Goal: Contribute content: Contribute content

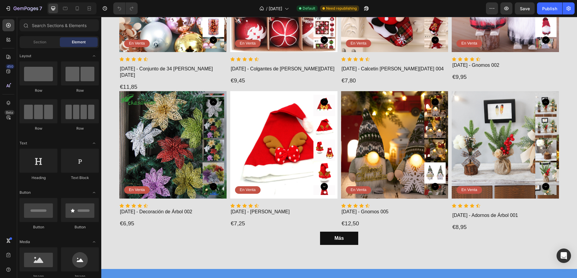
scroll to position [908, 0]
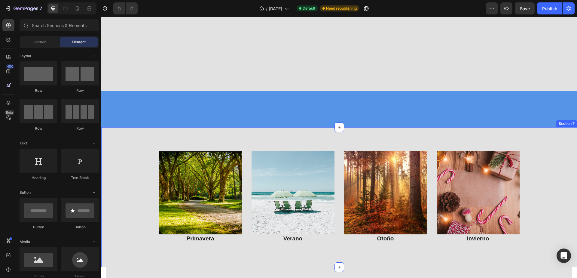
click at [198, 151] on img at bounding box center [200, 192] width 83 height 83
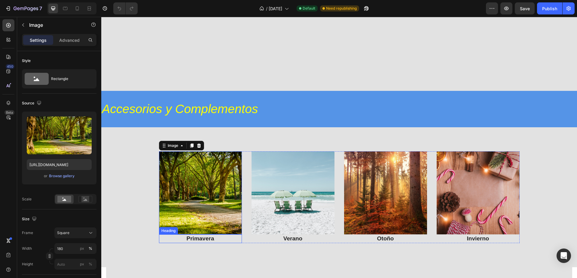
click at [199, 234] on h3 "Primavera" at bounding box center [200, 238] width 83 height 9
click at [202, 234] on h3 "Primavera" at bounding box center [200, 238] width 83 height 9
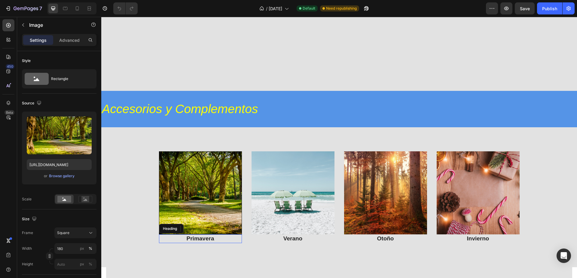
scroll to position [990, 0]
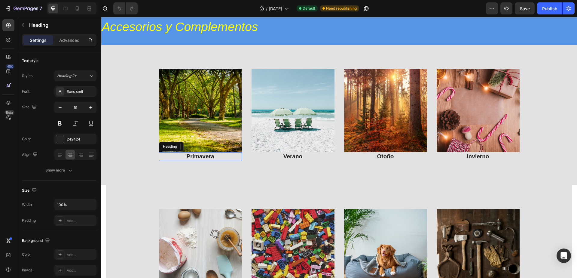
click at [210, 157] on p "Primavera" at bounding box center [201, 157] width 82 height 8
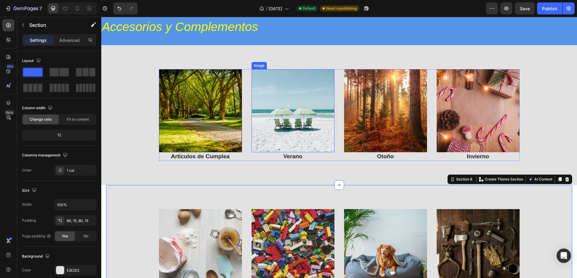
click at [223, 156] on p "Articulos de Cumplea" at bounding box center [201, 157] width 82 height 8
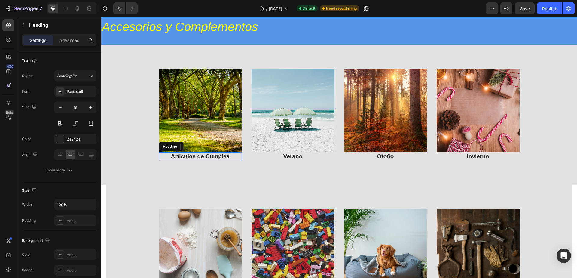
click at [226, 156] on p "Articulos de Cumplea" at bounding box center [201, 157] width 82 height 8
click at [228, 157] on p "Articulos de Cumplea" at bounding box center [201, 157] width 82 height 8
click at [296, 158] on h3 "Verano" at bounding box center [293, 156] width 83 height 9
click at [295, 157] on h3 "Verano" at bounding box center [293, 156] width 83 height 9
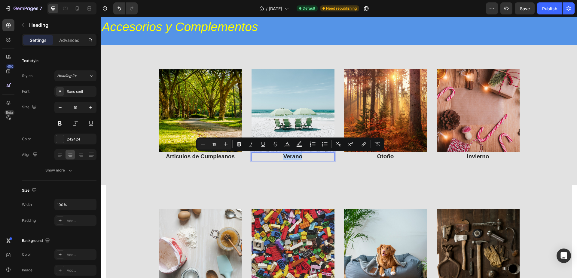
click at [297, 157] on p "Verano" at bounding box center [293, 157] width 82 height 8
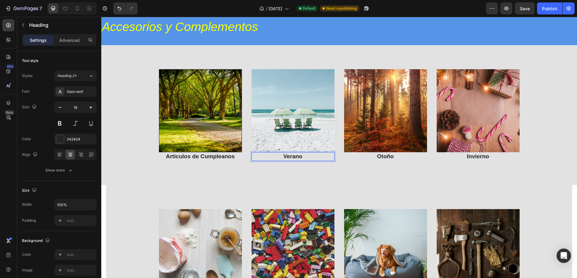
click at [297, 156] on p "Verano" at bounding box center [293, 157] width 82 height 8
click at [296, 158] on p "Verano" at bounding box center [293, 157] width 82 height 8
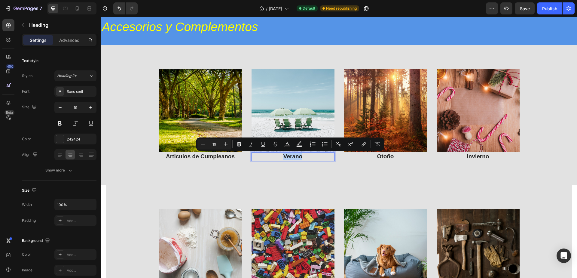
click at [296, 158] on p "Verano" at bounding box center [293, 157] width 82 height 8
click at [303, 158] on p "Verano" at bounding box center [293, 157] width 82 height 8
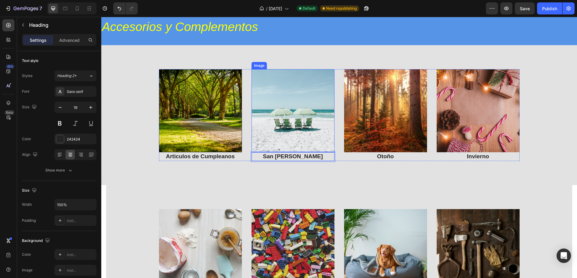
click at [379, 156] on h3 "Otoño" at bounding box center [385, 156] width 83 height 9
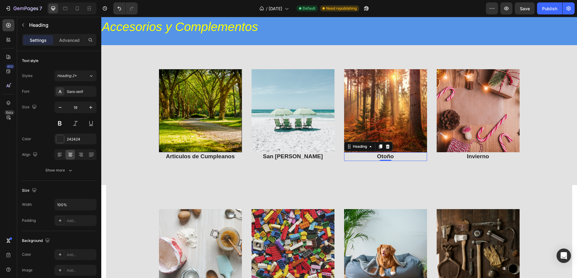
click at [394, 157] on h3 "Otoño" at bounding box center [385, 156] width 83 height 9
click at [394, 157] on p "Otoño" at bounding box center [386, 157] width 82 height 8
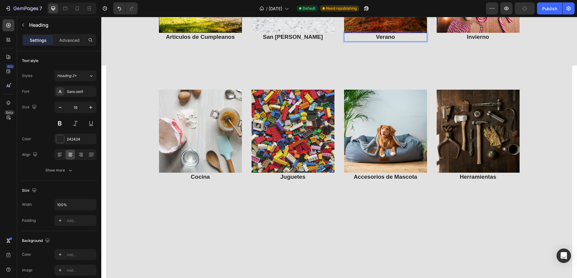
scroll to position [1020, 0]
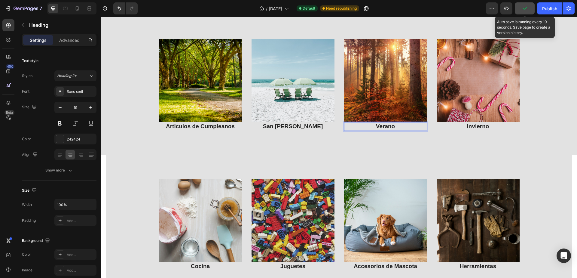
drag, startPoint x: 526, startPoint y: 15, endPoint x: 525, endPoint y: 11, distance: 4.2
click at [525, 10] on icon "button" at bounding box center [525, 8] width 6 height 6
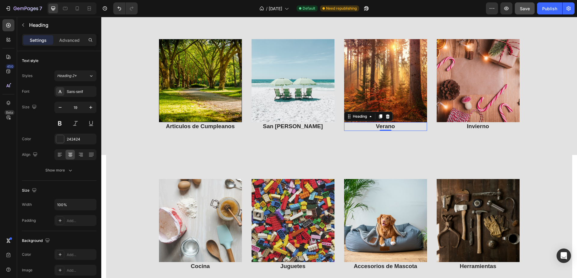
click at [554, 8] on div "Publish" at bounding box center [550, 8] width 15 height 6
